Goal: Check status

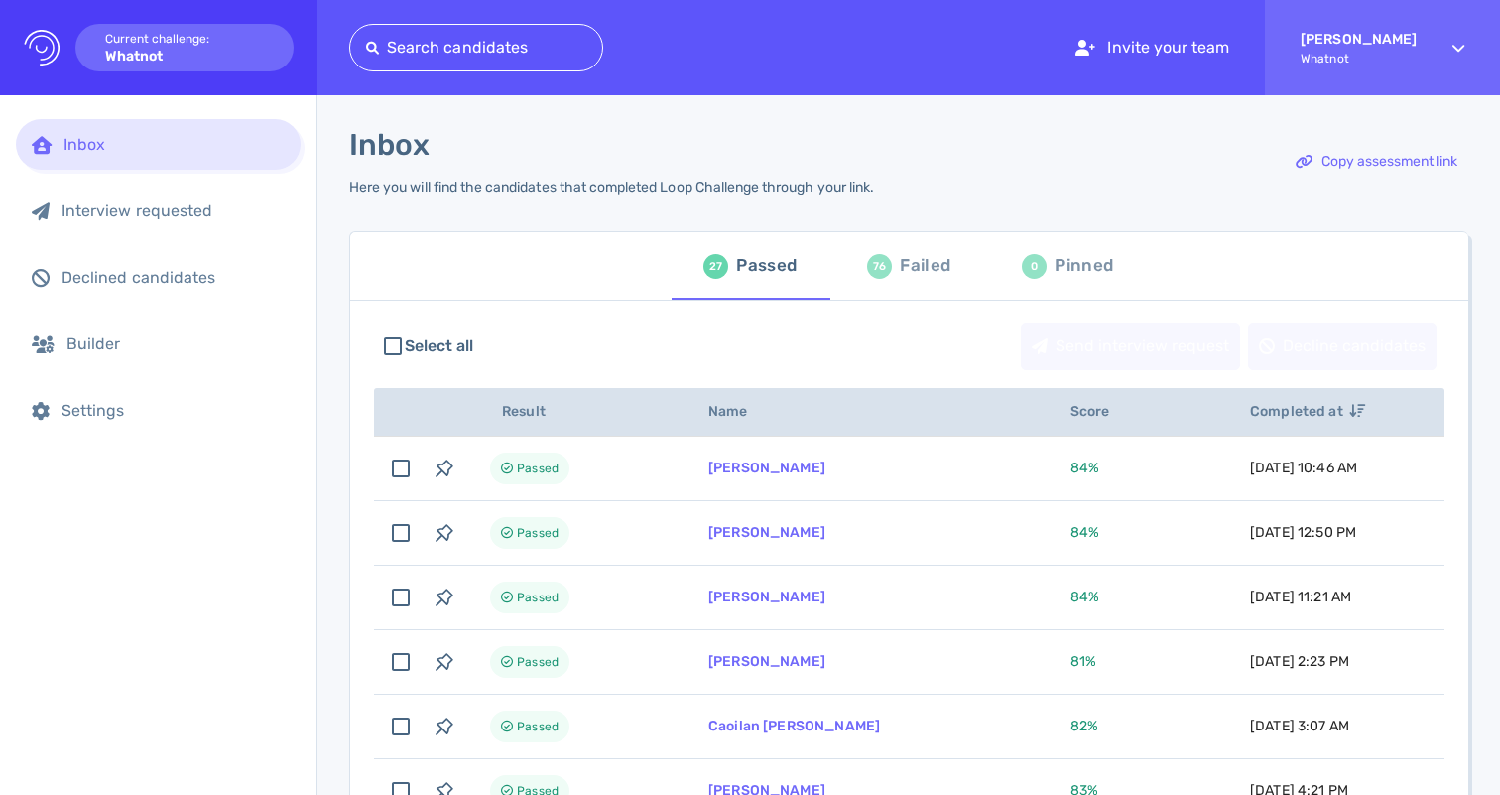
click at [867, 273] on div "76 Failed" at bounding box center [908, 266] width 83 height 56
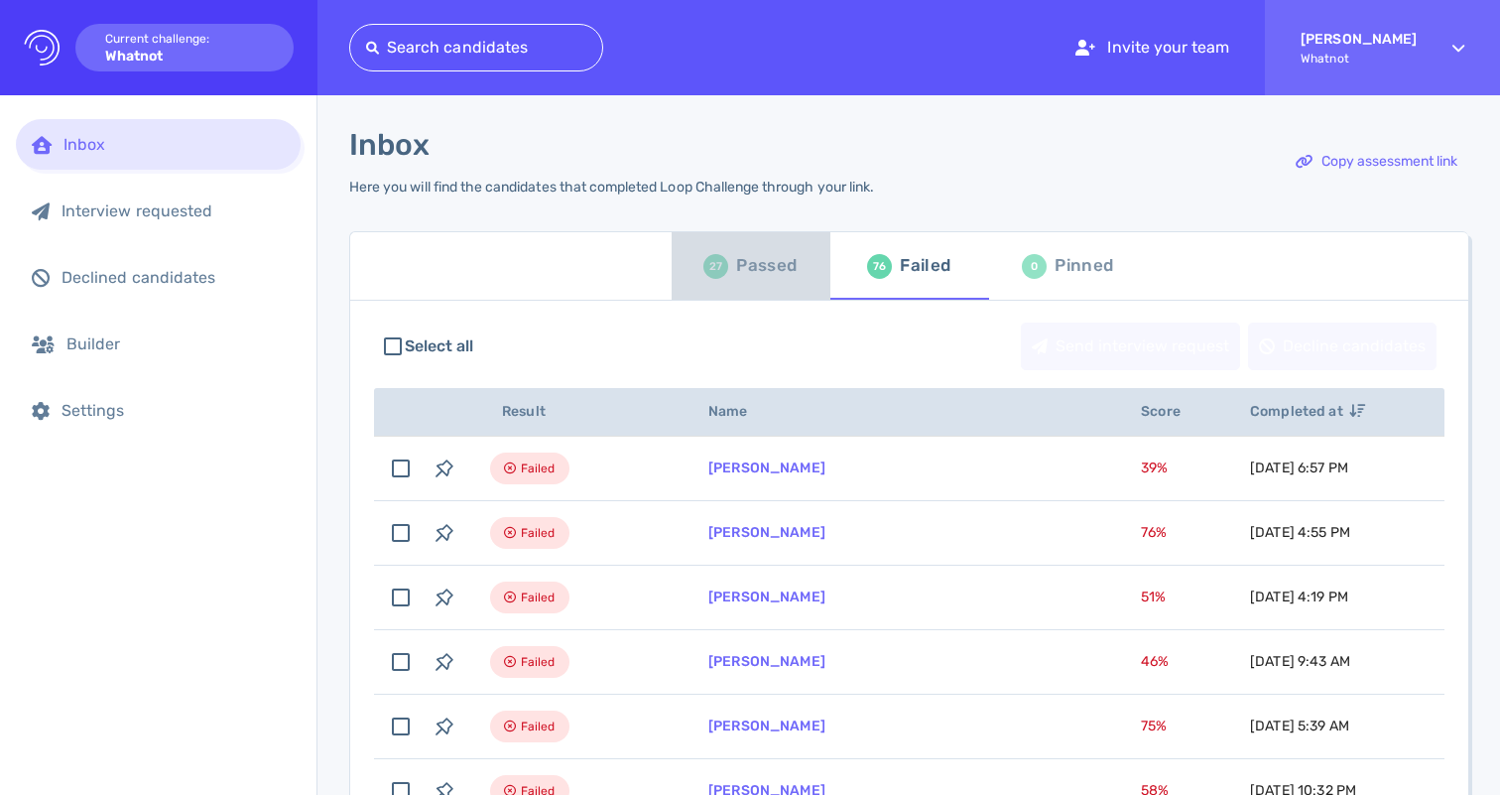
click at [736, 267] on div "Passed" at bounding box center [766, 266] width 61 height 30
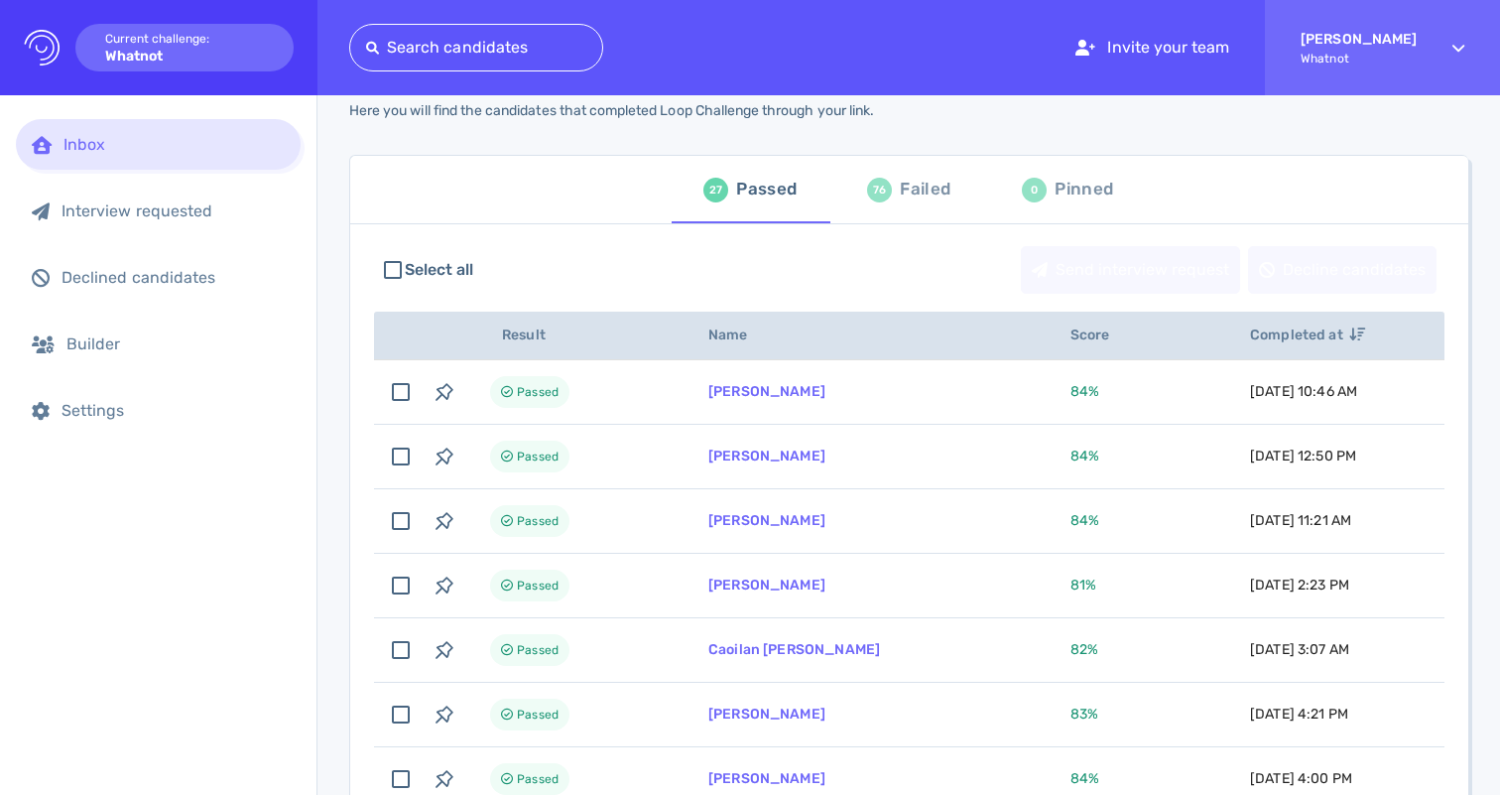
scroll to position [92, 0]
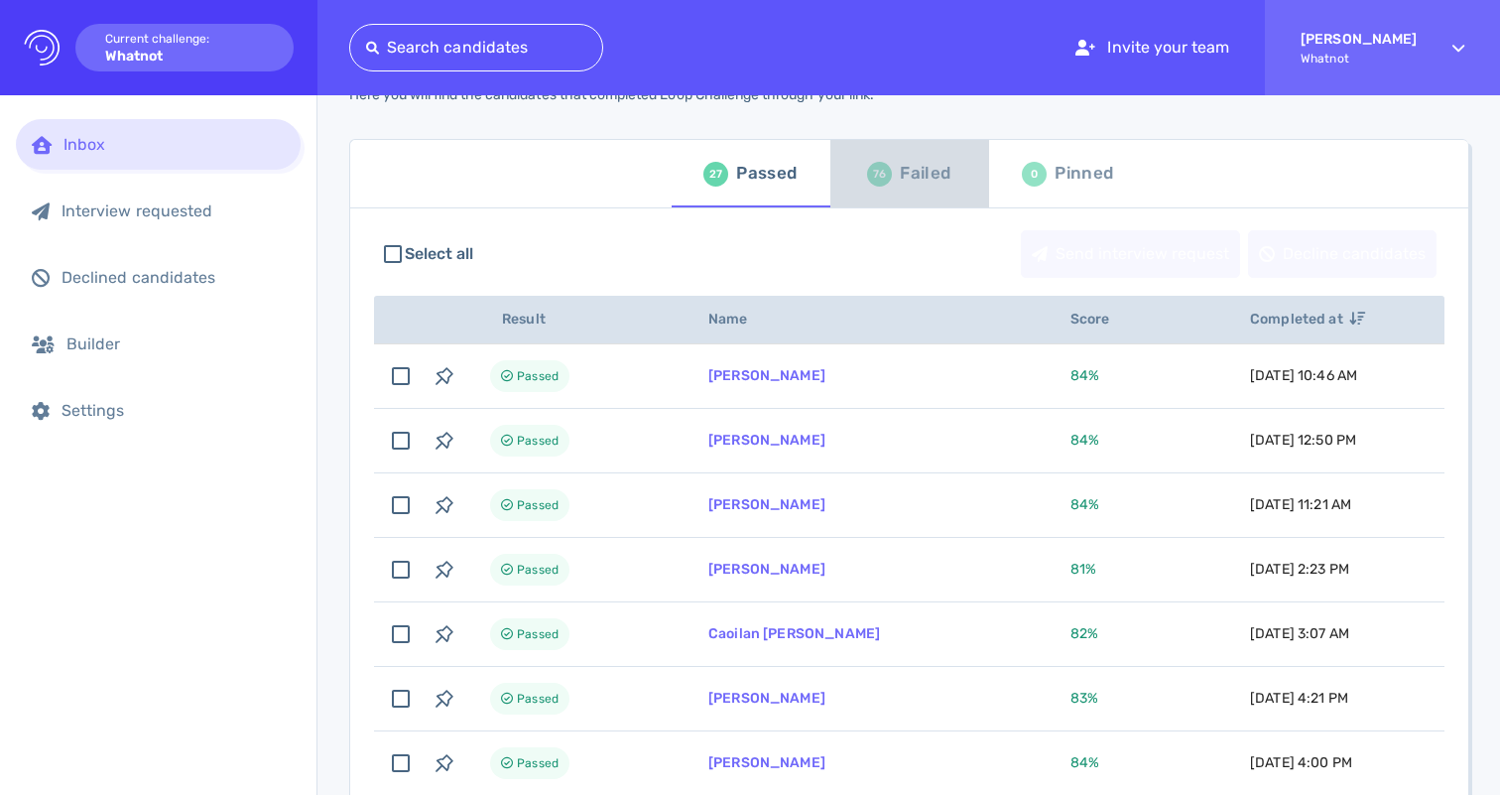
click at [891, 186] on div "76 Failed" at bounding box center [908, 174] width 83 height 56
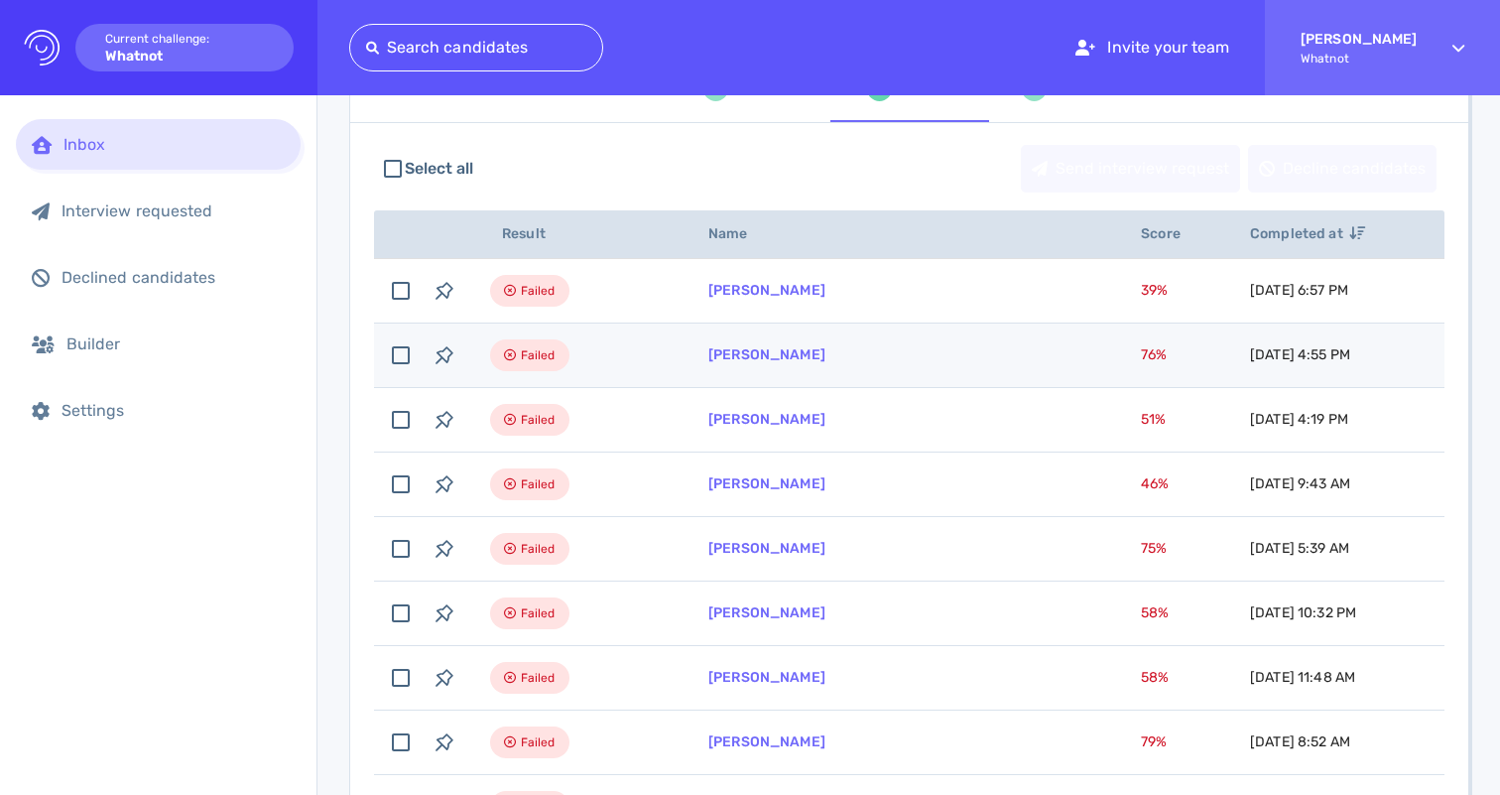
scroll to position [183, 0]
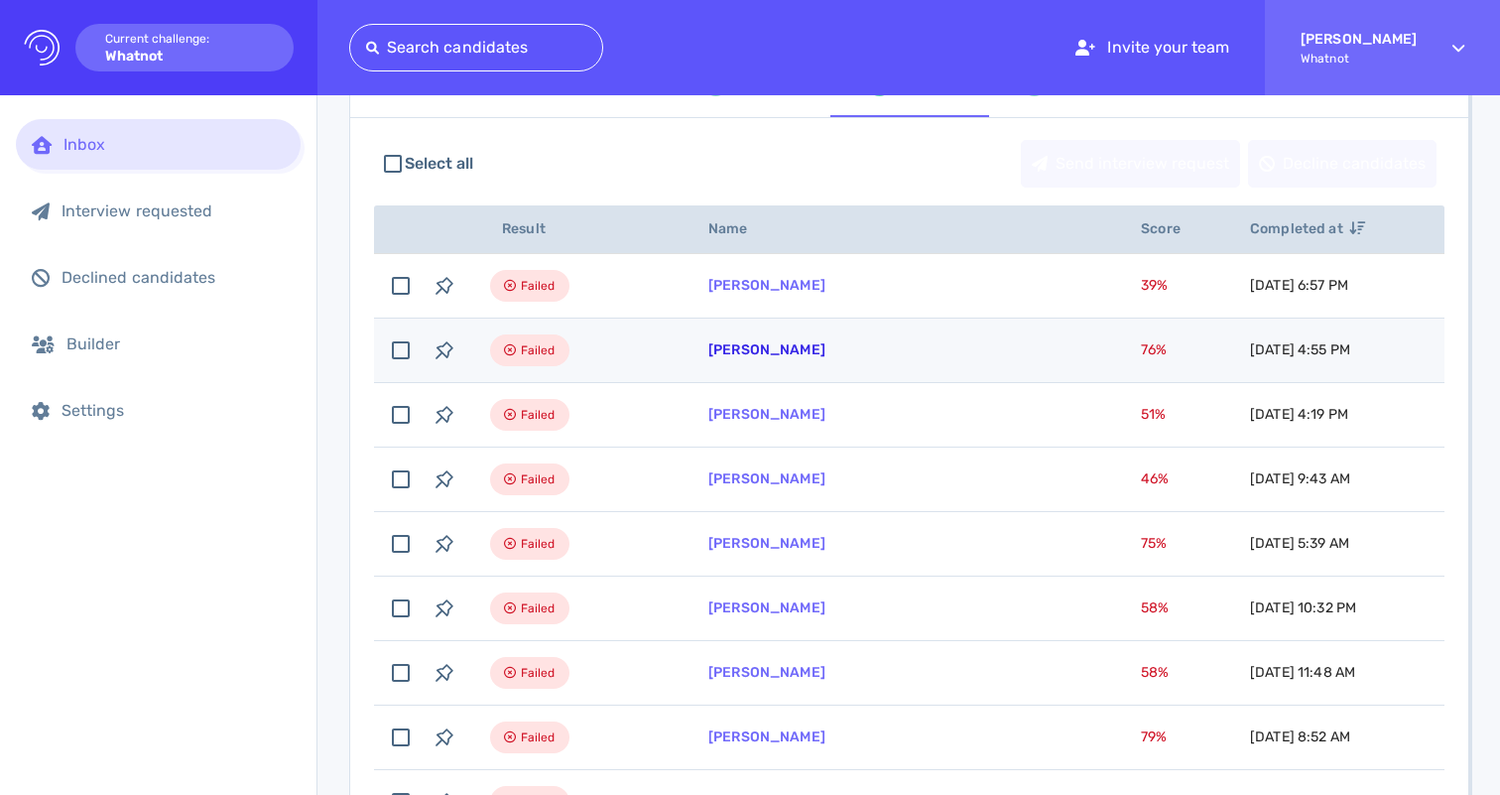
click at [789, 355] on link "[PERSON_NAME]" at bounding box center [766, 349] width 117 height 17
